Goal: Communication & Community: Participate in discussion

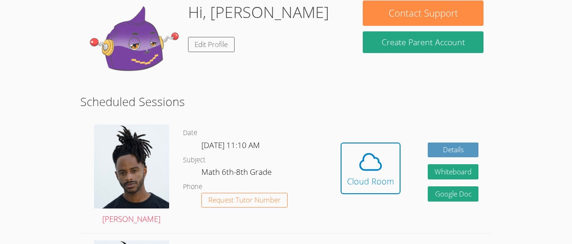
scroll to position [94, 0]
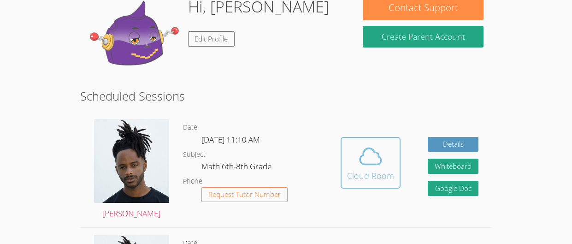
click at [364, 164] on icon at bounding box center [370, 156] width 21 height 16
click at [358, 171] on div "Cloud Room" at bounding box center [370, 175] width 47 height 13
click at [374, 159] on icon at bounding box center [371, 156] width 26 height 26
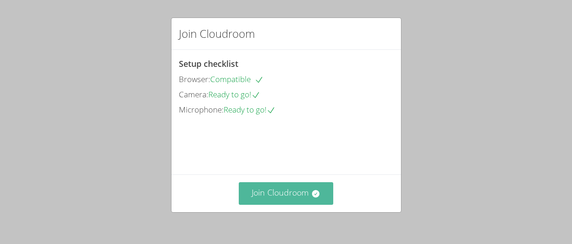
click at [306, 199] on button "Join Cloudroom" at bounding box center [286, 193] width 94 height 23
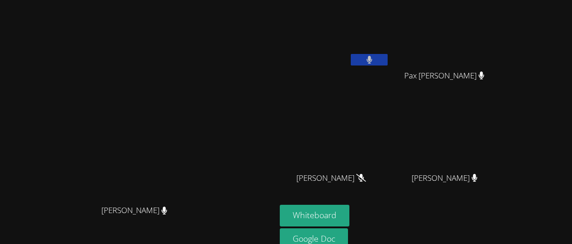
click at [388, 65] on button at bounding box center [369, 60] width 37 height 12
click at [374, 59] on icon at bounding box center [370, 60] width 10 height 8
click at [388, 59] on button at bounding box center [369, 60] width 37 height 12
click at [374, 59] on icon at bounding box center [370, 60] width 10 height 8
click at [388, 59] on button at bounding box center [369, 60] width 37 height 12
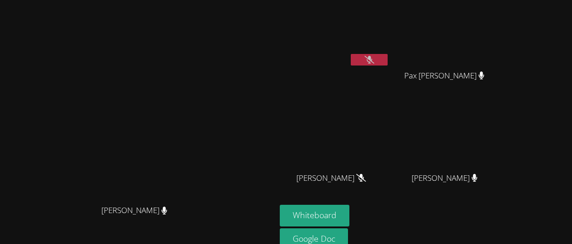
click at [374, 59] on icon at bounding box center [370, 60] width 10 height 8
click at [388, 59] on button at bounding box center [369, 60] width 37 height 12
click at [388, 63] on button at bounding box center [369, 60] width 37 height 12
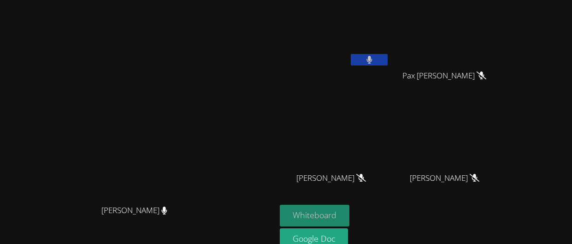
click at [349, 210] on button "Whiteboard" at bounding box center [315, 216] width 70 height 22
click at [388, 65] on div at bounding box center [369, 61] width 37 height 14
click at [388, 58] on button at bounding box center [369, 60] width 37 height 12
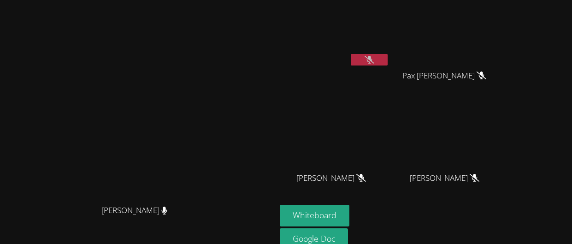
click at [388, 60] on button at bounding box center [369, 60] width 37 height 12
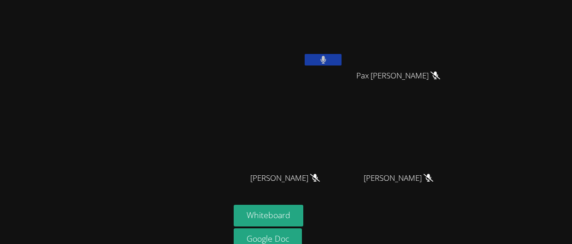
click at [314, 48] on video at bounding box center [289, 35] width 110 height 62
click at [313, 54] on button at bounding box center [323, 60] width 37 height 12
click at [312, 58] on button at bounding box center [323, 60] width 37 height 12
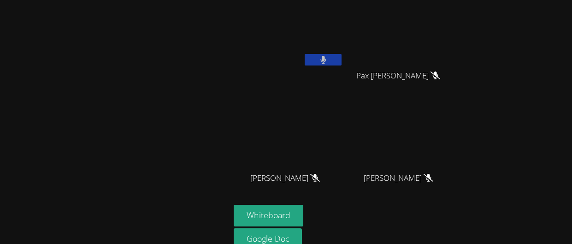
click at [315, 59] on button at bounding box center [323, 60] width 37 height 12
click at [305, 54] on button at bounding box center [323, 60] width 37 height 12
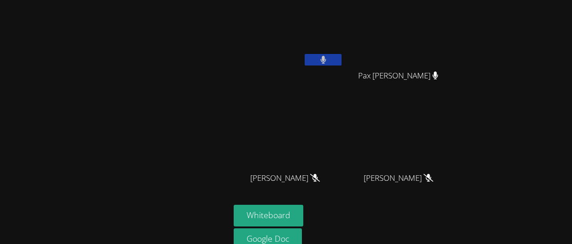
click at [305, 54] on button at bounding box center [323, 60] width 37 height 12
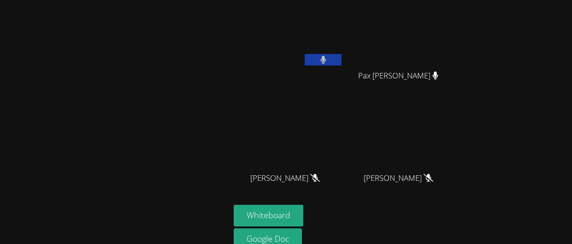
click at [305, 54] on button at bounding box center [323, 60] width 37 height 12
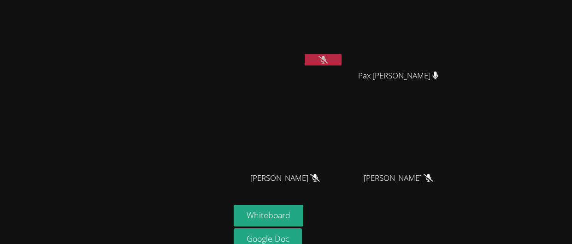
click at [305, 54] on button at bounding box center [323, 60] width 37 height 12
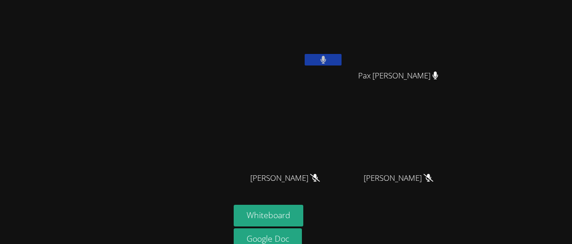
click at [305, 54] on button at bounding box center [323, 60] width 37 height 12
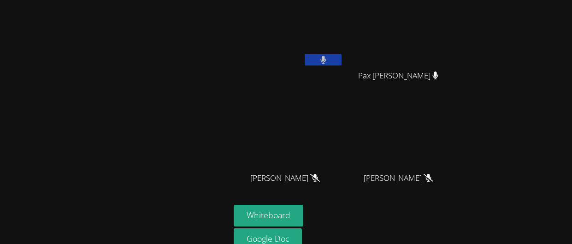
click at [305, 54] on button at bounding box center [323, 60] width 37 height 12
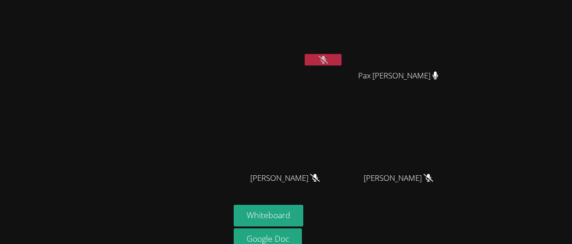
click at [305, 54] on button at bounding box center [323, 60] width 37 height 12
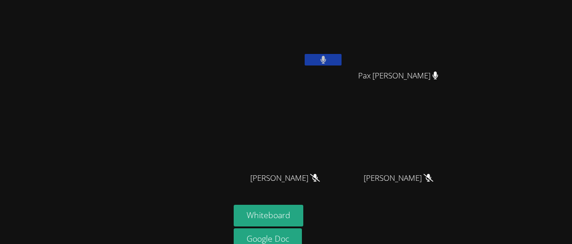
click at [305, 54] on button at bounding box center [323, 60] width 37 height 12
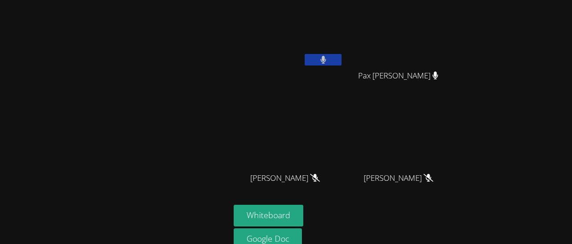
click at [305, 54] on button at bounding box center [323, 60] width 37 height 12
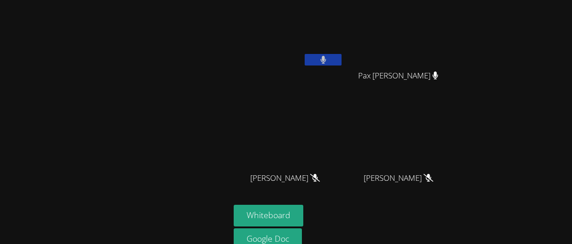
click at [305, 54] on button at bounding box center [323, 60] width 37 height 12
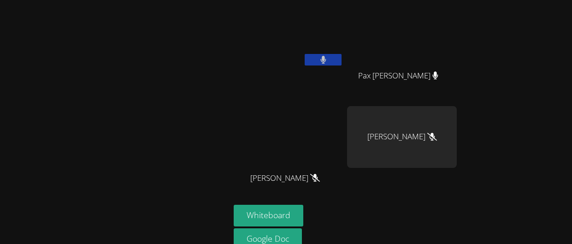
click at [305, 54] on button at bounding box center [323, 60] width 37 height 12
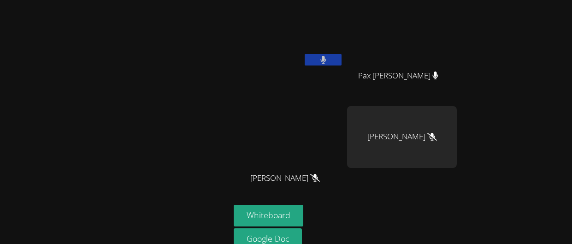
click at [305, 54] on button at bounding box center [323, 60] width 37 height 12
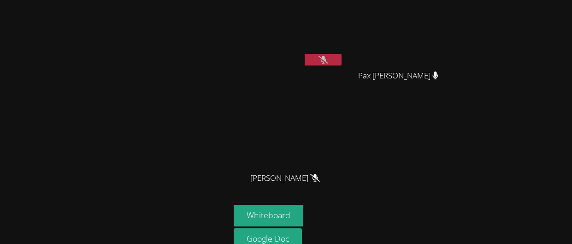
click at [305, 54] on button at bounding box center [323, 60] width 37 height 12
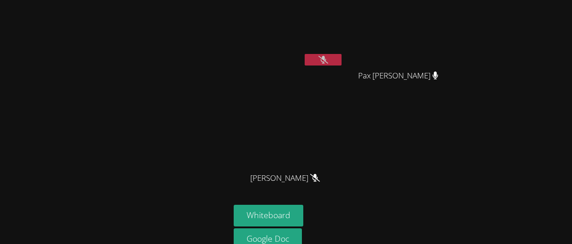
click at [305, 54] on button at bounding box center [323, 60] width 37 height 12
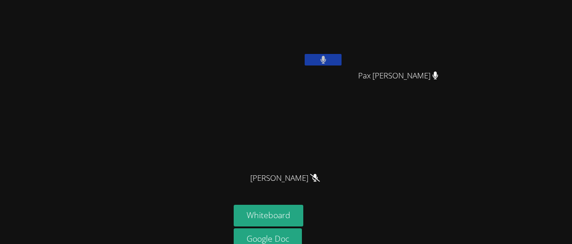
click at [305, 54] on button at bounding box center [323, 60] width 37 height 12
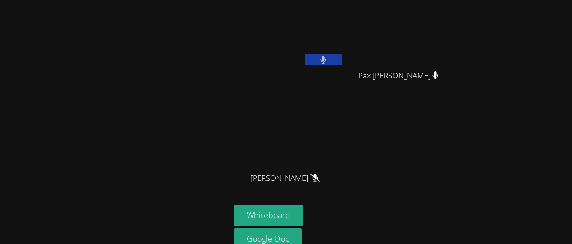
click at [305, 54] on button at bounding box center [323, 60] width 37 height 12
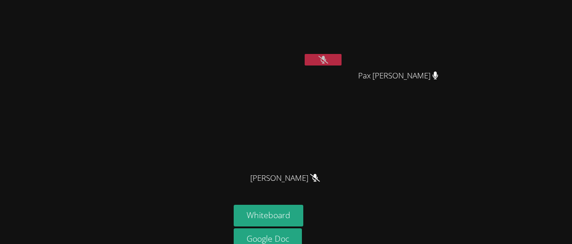
click at [305, 54] on button at bounding box center [323, 60] width 37 height 12
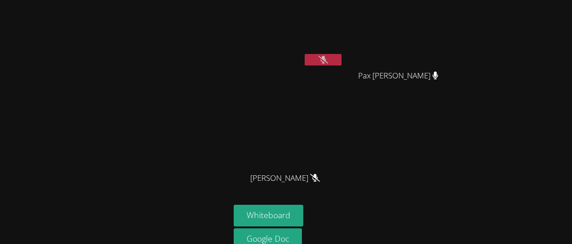
click at [305, 54] on button at bounding box center [323, 60] width 37 height 12
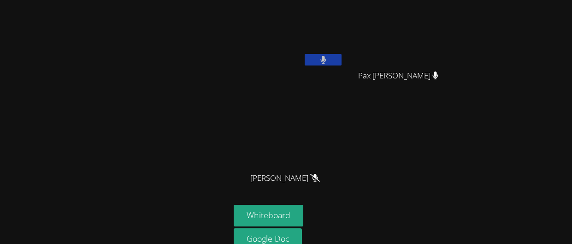
click at [305, 54] on button at bounding box center [323, 60] width 37 height 12
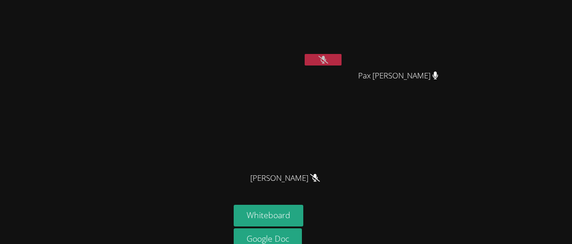
click at [305, 54] on button at bounding box center [323, 60] width 37 height 12
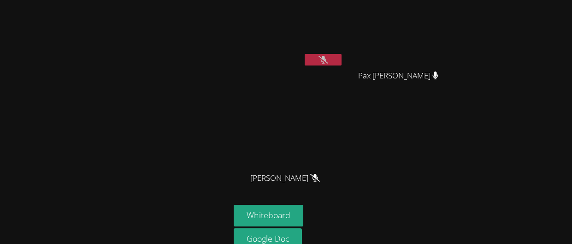
click at [305, 54] on button at bounding box center [323, 60] width 37 height 12
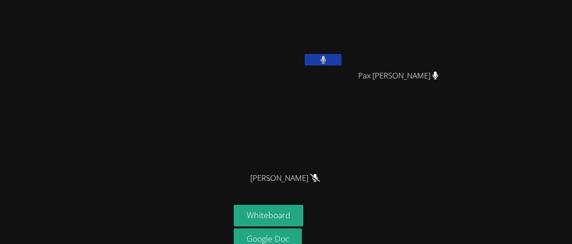
click at [305, 54] on button at bounding box center [323, 60] width 37 height 12
click at [315, 58] on button at bounding box center [323, 60] width 37 height 12
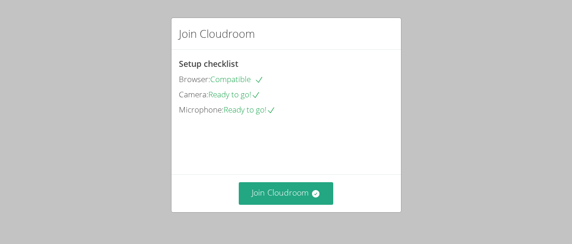
click at [314, 94] on div "Camera: Ready to go!" at bounding box center [286, 94] width 215 height 13
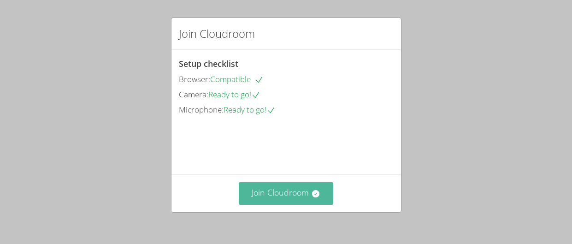
click at [282, 186] on button "Join Cloudroom" at bounding box center [286, 193] width 94 height 23
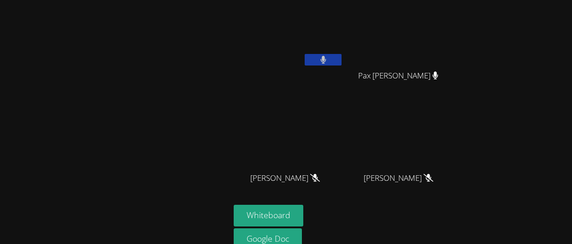
click at [320, 53] on video at bounding box center [289, 35] width 110 height 62
click at [321, 61] on icon at bounding box center [323, 60] width 6 height 8
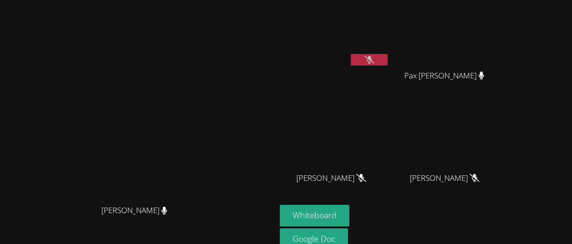
click at [321, 61] on video at bounding box center [335, 35] width 110 height 62
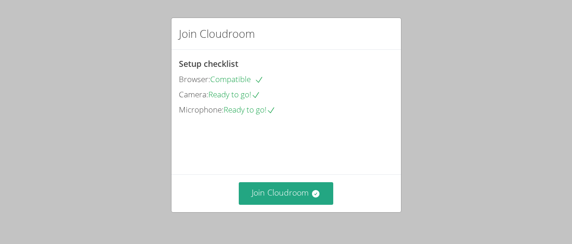
click at [301, 211] on div "Join Cloudroom" at bounding box center [286, 193] width 230 height 38
click at [262, 205] on div "Join Cloudroom" at bounding box center [286, 193] width 230 height 38
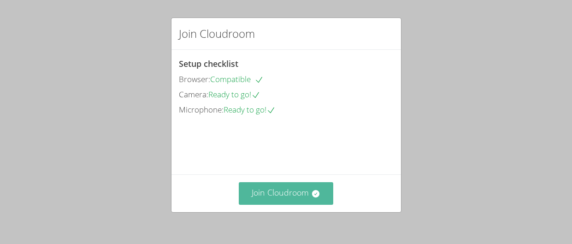
click at [262, 201] on button "Join Cloudroom" at bounding box center [286, 193] width 94 height 23
click at [319, 185] on button "Join Cloudroom" at bounding box center [286, 193] width 94 height 23
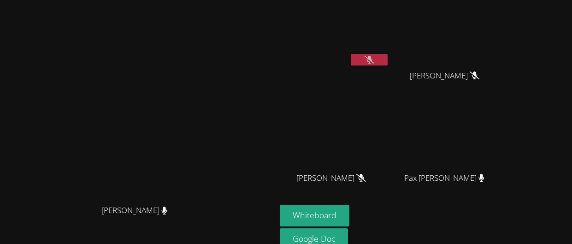
click at [272, 50] on div "[PERSON_NAME]" at bounding box center [138, 124] width 269 height 151
click at [388, 58] on button at bounding box center [369, 60] width 37 height 12
click at [385, 43] on video at bounding box center [335, 35] width 110 height 62
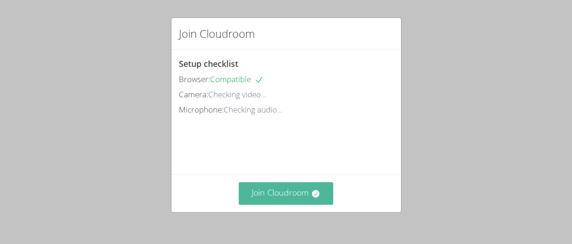
click at [305, 186] on button "Join Cloudroom" at bounding box center [286, 193] width 94 height 23
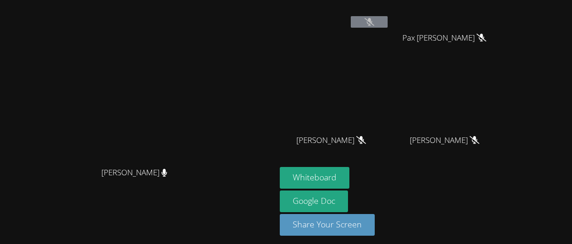
scroll to position [41, 0]
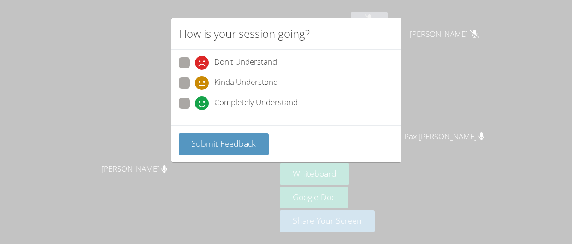
click at [195, 90] on span at bounding box center [195, 90] width 0 height 0
click at [195, 84] on input "Kinda Understand" at bounding box center [199, 81] width 8 height 8
radio input "true"
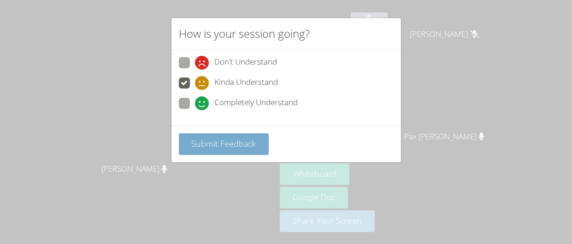
click at [224, 149] on button "Submit Feedback" at bounding box center [224, 144] width 90 height 22
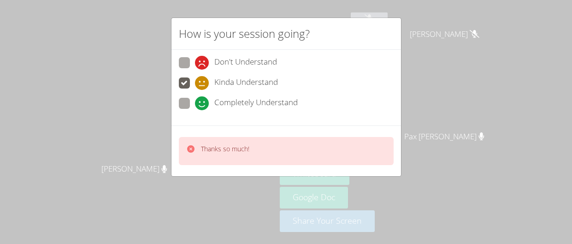
click at [231, 142] on div "Thanks so much!" at bounding box center [286, 151] width 215 height 28
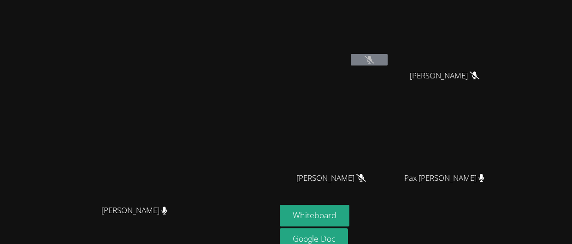
scroll to position [0, 0]
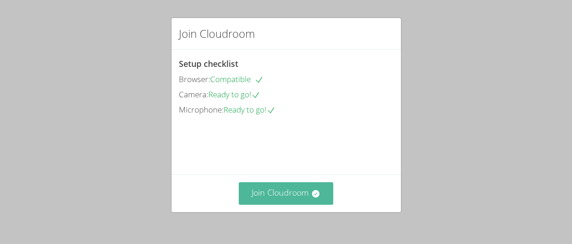
click at [288, 194] on button "Join Cloudroom" at bounding box center [286, 193] width 94 height 23
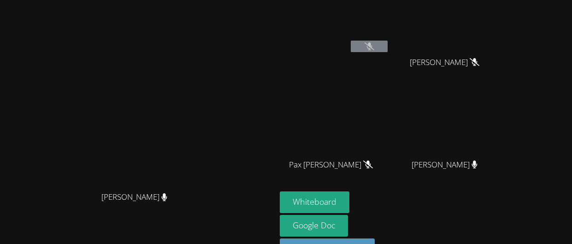
scroll to position [15, 0]
